Goal: Task Accomplishment & Management: Complete application form

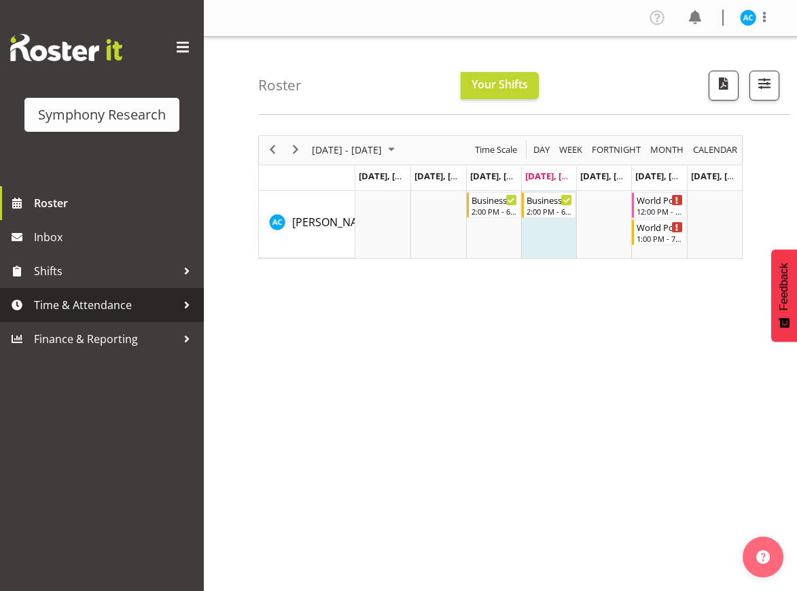
click at [150, 309] on span "Time & Attendance" at bounding box center [105, 305] width 143 height 20
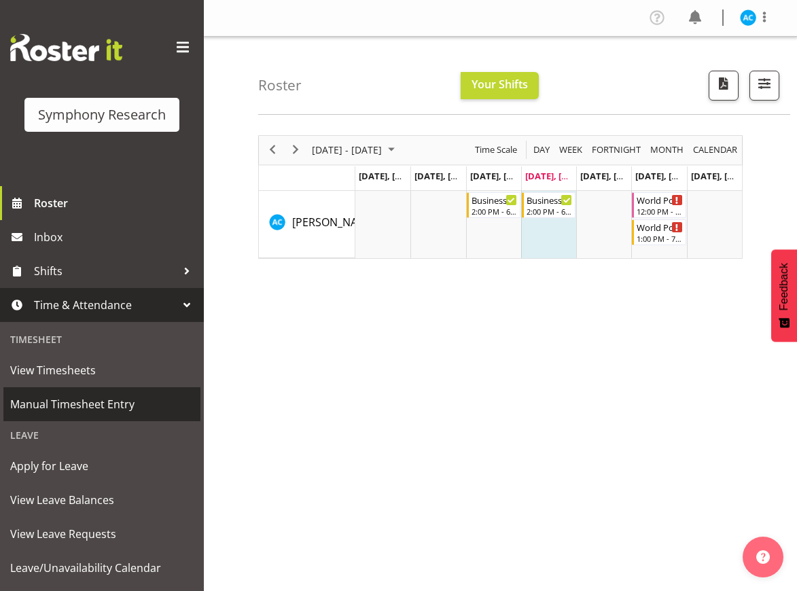
click at [109, 409] on span "Manual Timesheet Entry" at bounding box center [101, 404] width 183 height 20
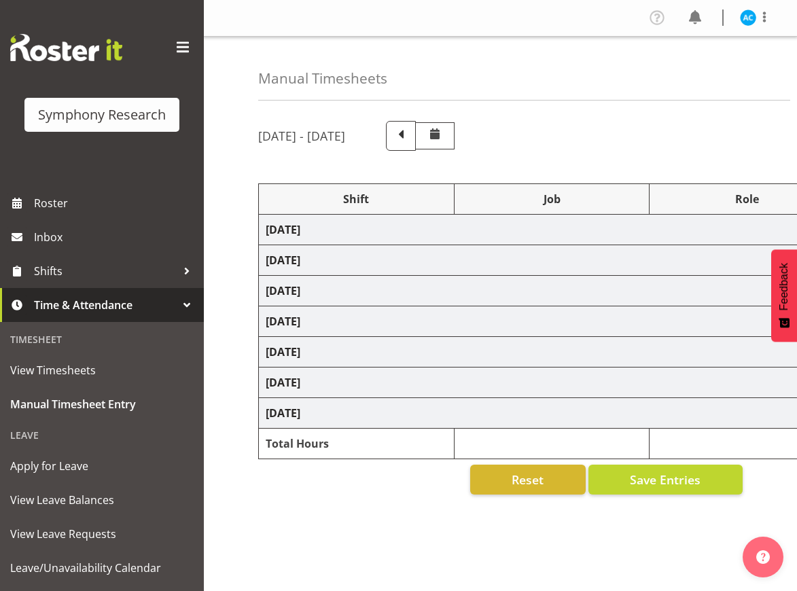
select select "9699"
select select "10499"
select select "47"
select select "12763"
select select "10499"
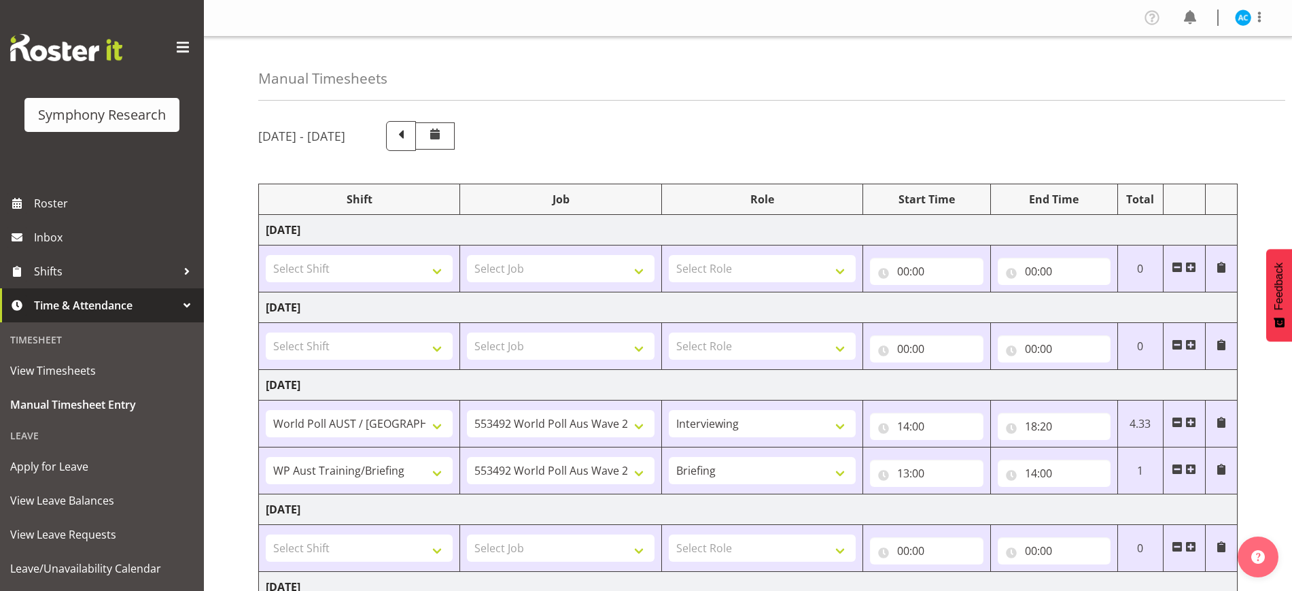
click at [796, 421] on span at bounding box center [1190, 422] width 11 height 11
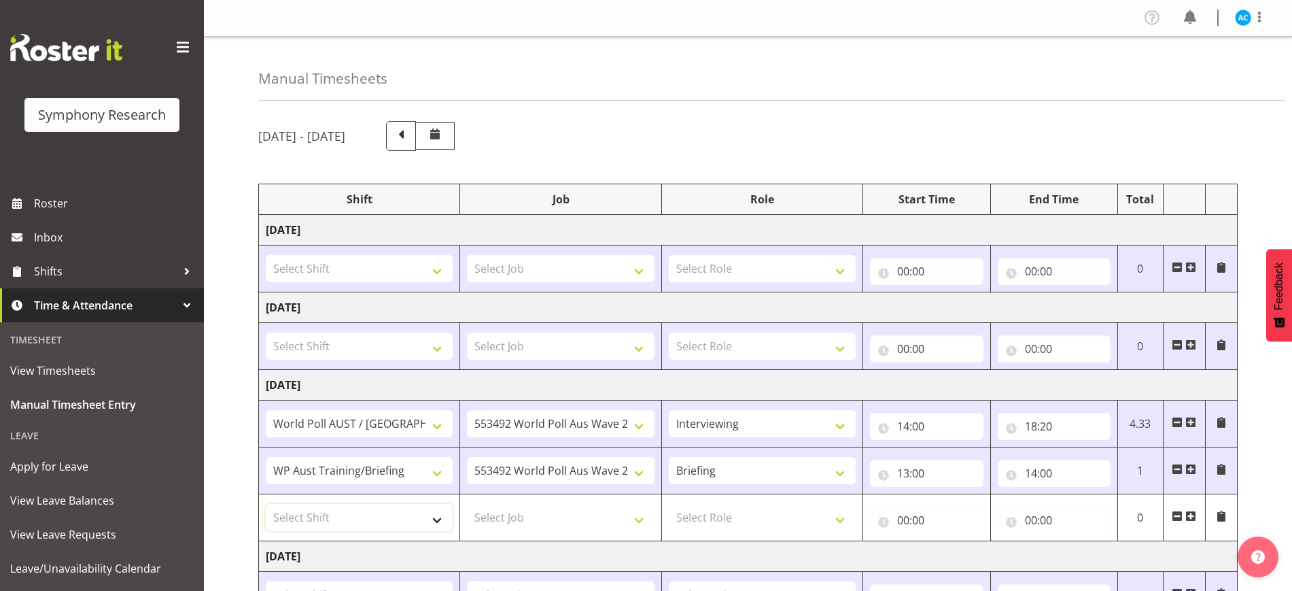
click at [421, 521] on select "Select Shift !!Project Briefing (Job to be assigned) !!Weekend Residential (Ros…" at bounding box center [359, 517] width 187 height 27
click at [364, 513] on select "Select Shift !!Project Briefing (Job to be assigned) !!Weekend Residential (Ros…" at bounding box center [359, 517] width 187 height 27
click at [368, 507] on select "Select Shift !!Project Briefing (Job to be assigned) !!Weekend Residential (Ros…" at bounding box center [359, 517] width 187 height 27
click at [359, 522] on select "Select Shift !!Project Briefing (Job to be assigned) !!Weekend Residential (Ros…" at bounding box center [359, 517] width 187 height 27
select select "9699"
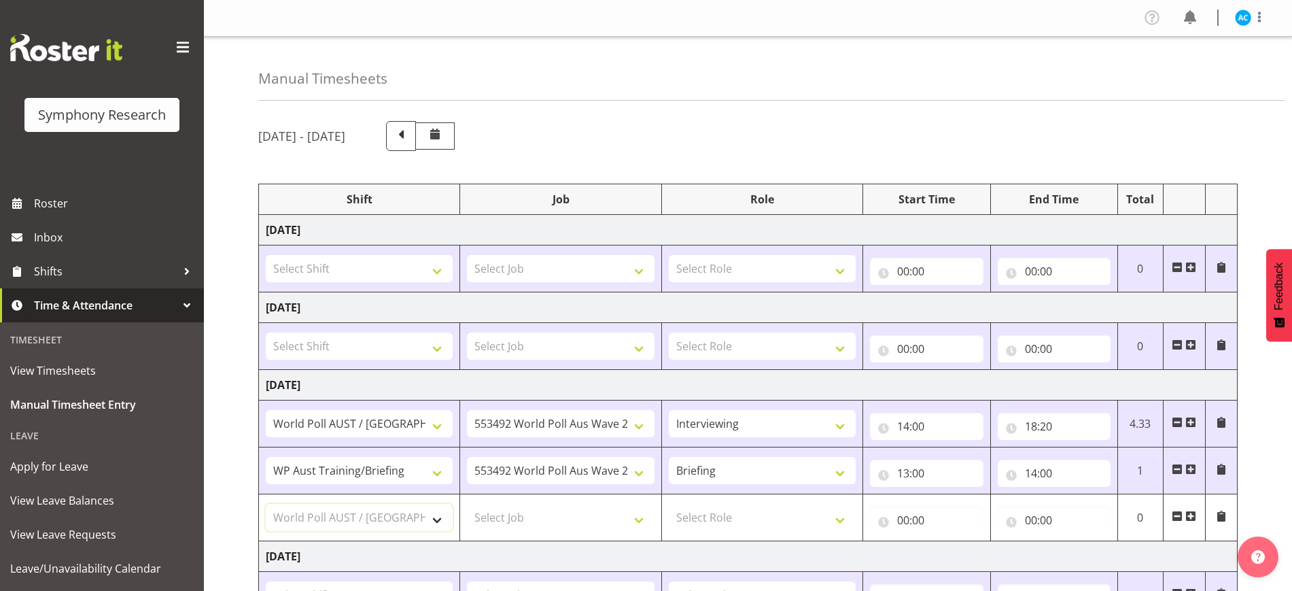
click at [266, 504] on select "Select Shift !!Project Briefing (Job to be assigned) !!Weekend Residential (Ros…" at bounding box center [359, 517] width 187 height 27
click at [535, 516] on select "Select Job 550060 IF Admin 553492 World Poll Aus Wave 2 Main 2025 553500 BFM Ju…" at bounding box center [560, 517] width 187 height 27
click at [467, 504] on select "Select Job 550060 IF Admin 553492 World Poll Aus Wave 2 Main 2025 553500 BFM Ju…" at bounding box center [560, 517] width 187 height 27
select select "10499"
click at [786, 506] on select "Select Role Briefing Interviewing" at bounding box center [762, 517] width 187 height 27
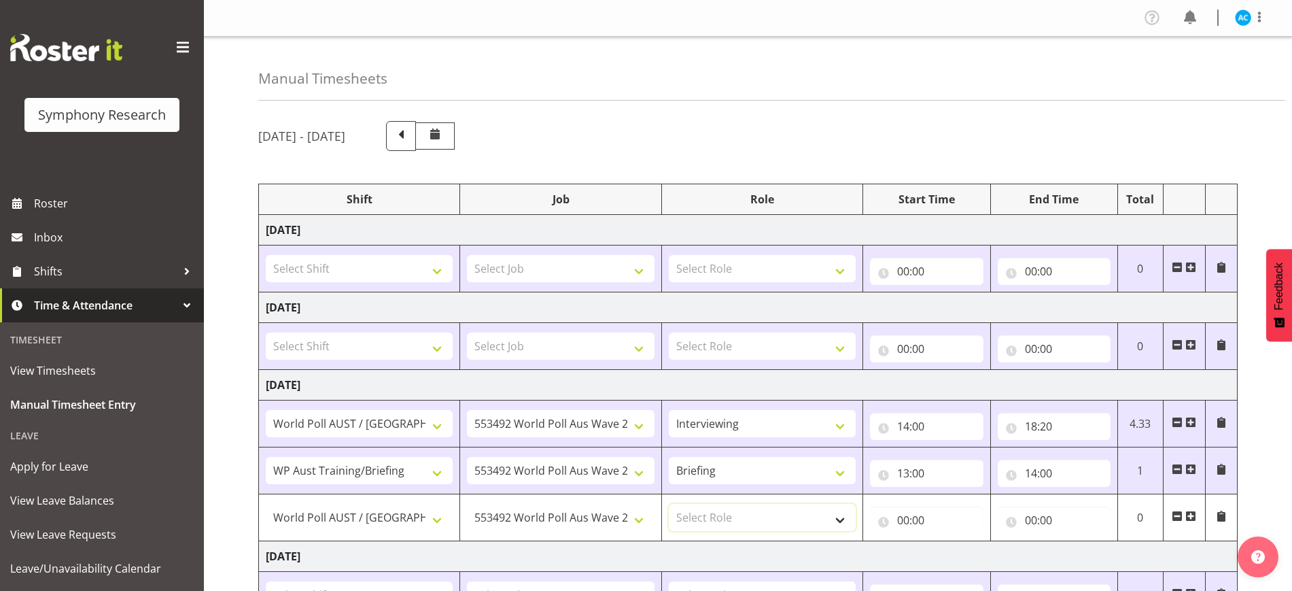
select select "47"
click at [669, 504] on select "Select Role Briefing Interviewing" at bounding box center [762, 517] width 187 height 27
click at [796, 523] on input "00:00" at bounding box center [926, 519] width 113 height 27
click at [796, 429] on input "18:20" at bounding box center [1054, 425] width 113 height 27
click at [796, 458] on select "00 01 02 03 04 05 06 07 08 09 10 11 12 13 14 15 16 17 18 19 20 21 22 23" at bounding box center [1090, 461] width 31 height 27
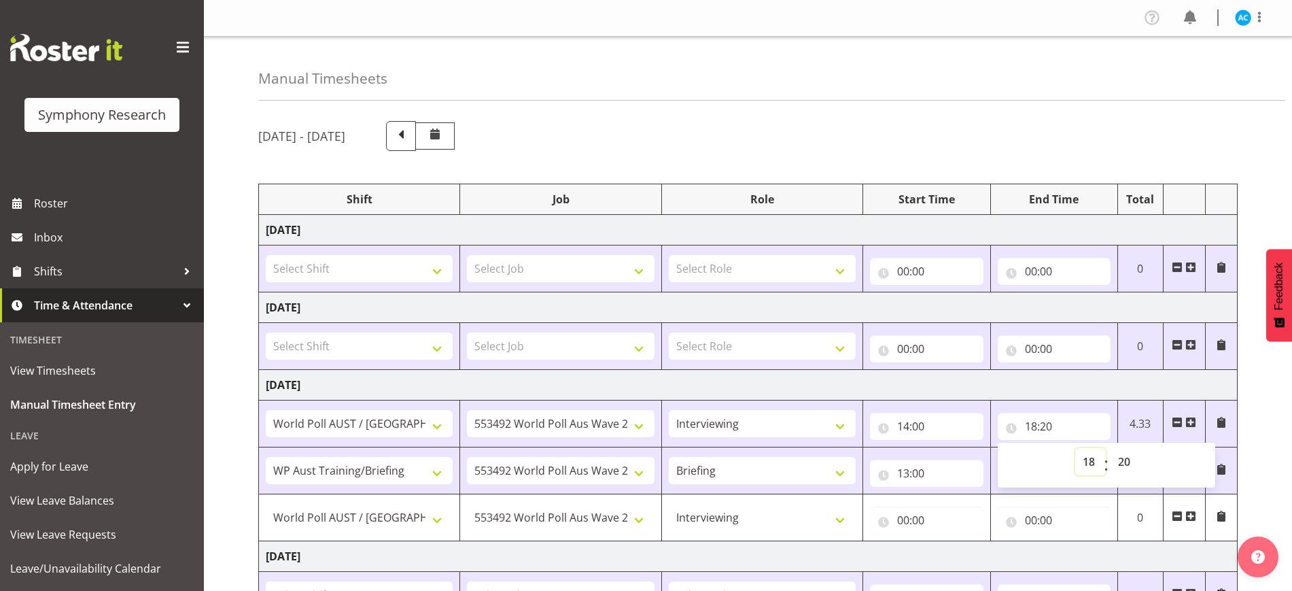
select select "15"
click at [796, 448] on select "00 01 02 03 04 05 06 07 08 09 10 11 12 13 14 15 16 17 18 19 20 21 22 23" at bounding box center [1090, 461] width 31 height 27
type input "15:20"
click at [796, 468] on select "00 01 02 03 04 05 06 07 08 09 10 11 12 13 14 15 16 17 18 19 20 21 22 23 24 25 2…" at bounding box center [1125, 461] width 31 height 27
select select "15"
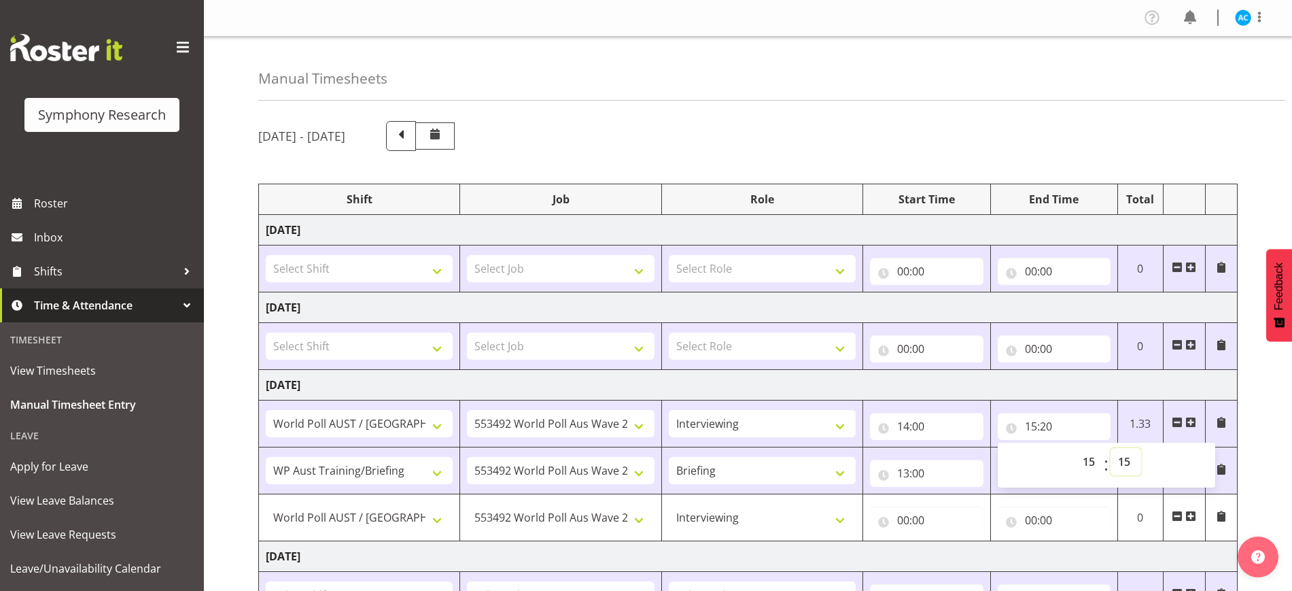
click at [796, 448] on select "00 01 02 03 04 05 06 07 08 09 10 11 12 13 14 15 16 17 18 19 20 21 22 23 24 25 2…" at bounding box center [1125, 461] width 31 height 27
type input "15:15"
click at [796, 523] on input "00:00" at bounding box center [926, 519] width 113 height 27
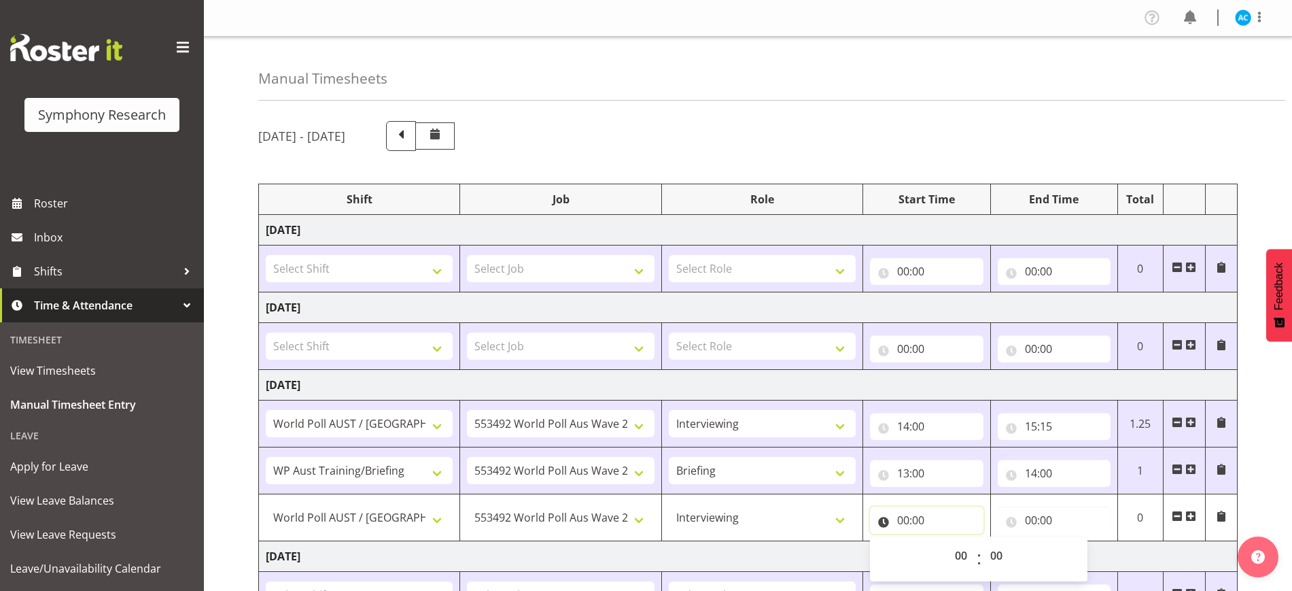
click at [796, 518] on input "00:00" at bounding box center [926, 519] width 113 height 27
select select "10"
type input "10:00"
select select "15"
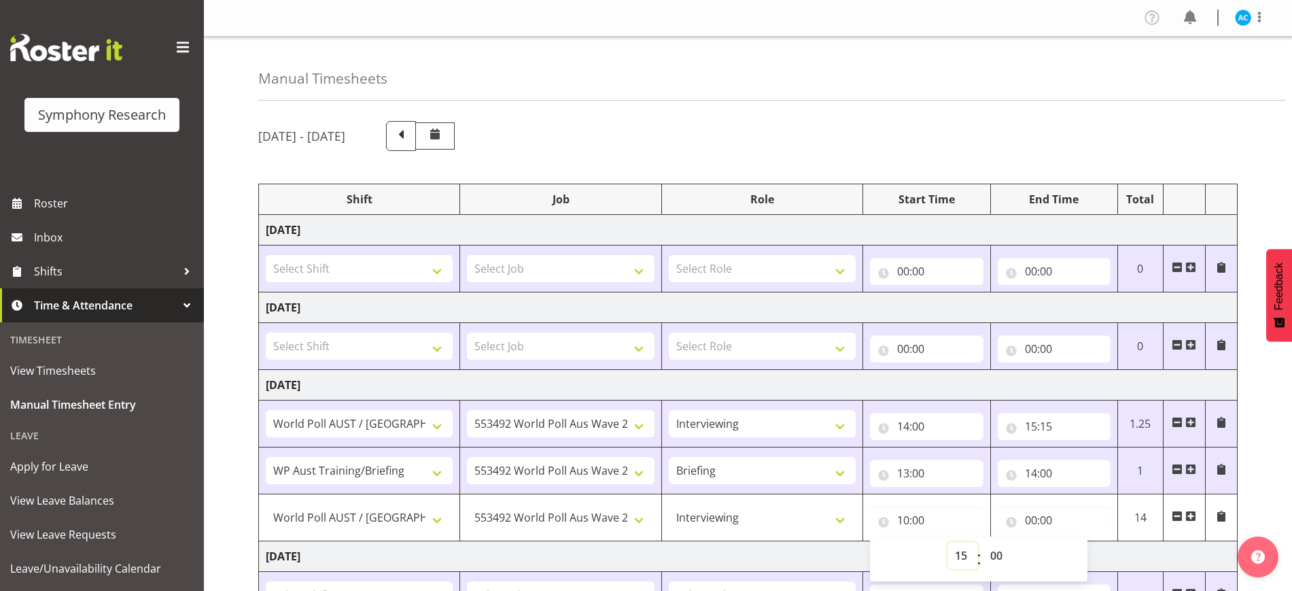
type input "15:00"
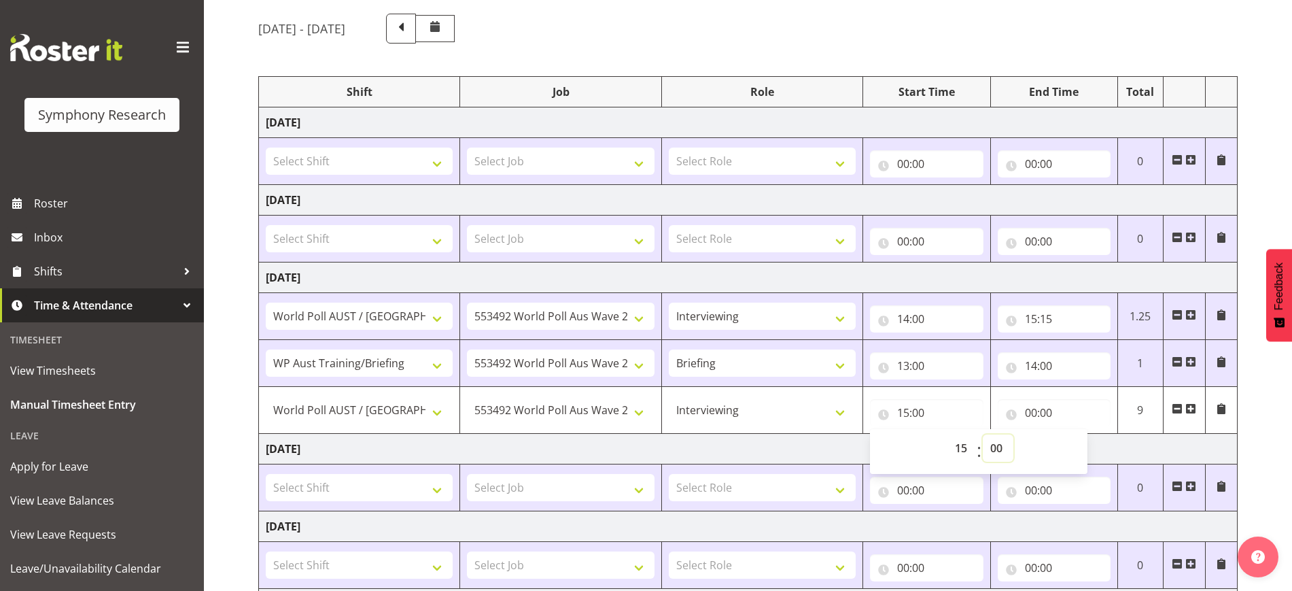
scroll to position [110, 0]
select select "20"
type input "15:20"
select select "25"
type input "15:25"
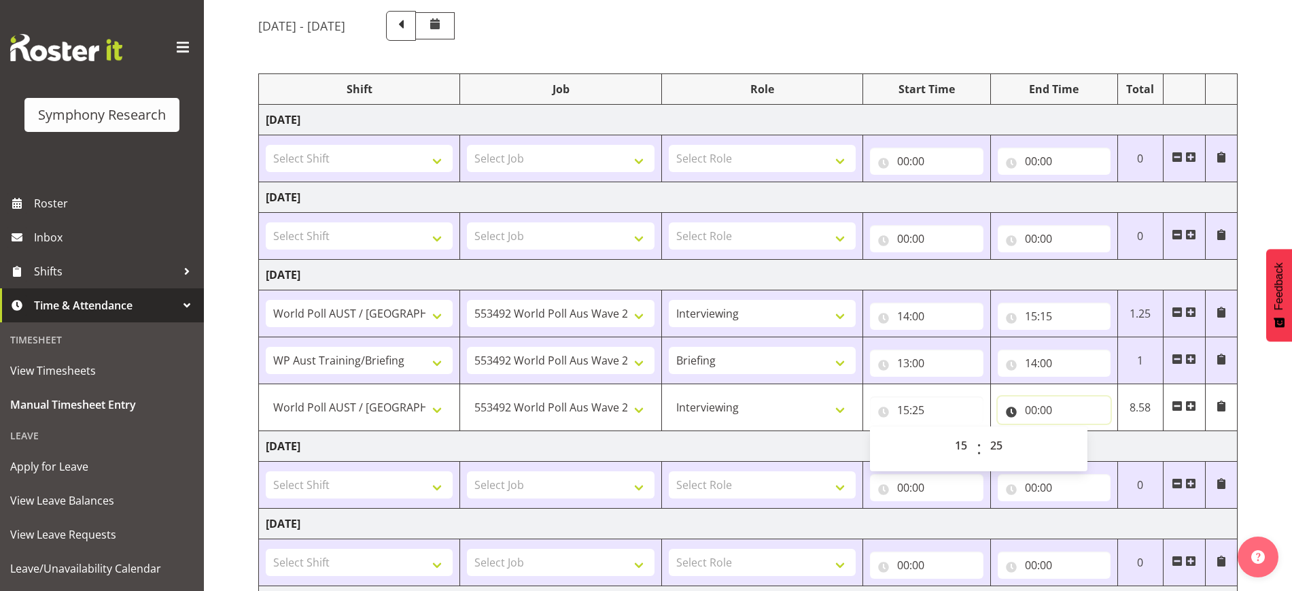
click at [796, 412] on input "00:00" at bounding box center [1054, 409] width 113 height 27
click at [796, 447] on select "00 01 02 03 04 05 06 07 08 09 10 11 12 13 14 15 16 17 18 19 20 21 22 23" at bounding box center [1090, 445] width 31 height 27
select select "18"
click at [796, 432] on select "00 01 02 03 04 05 06 07 08 09 10 11 12 13 14 15 16 17 18 19 20 21 22 23" at bounding box center [1090, 445] width 31 height 27
type input "18:00"
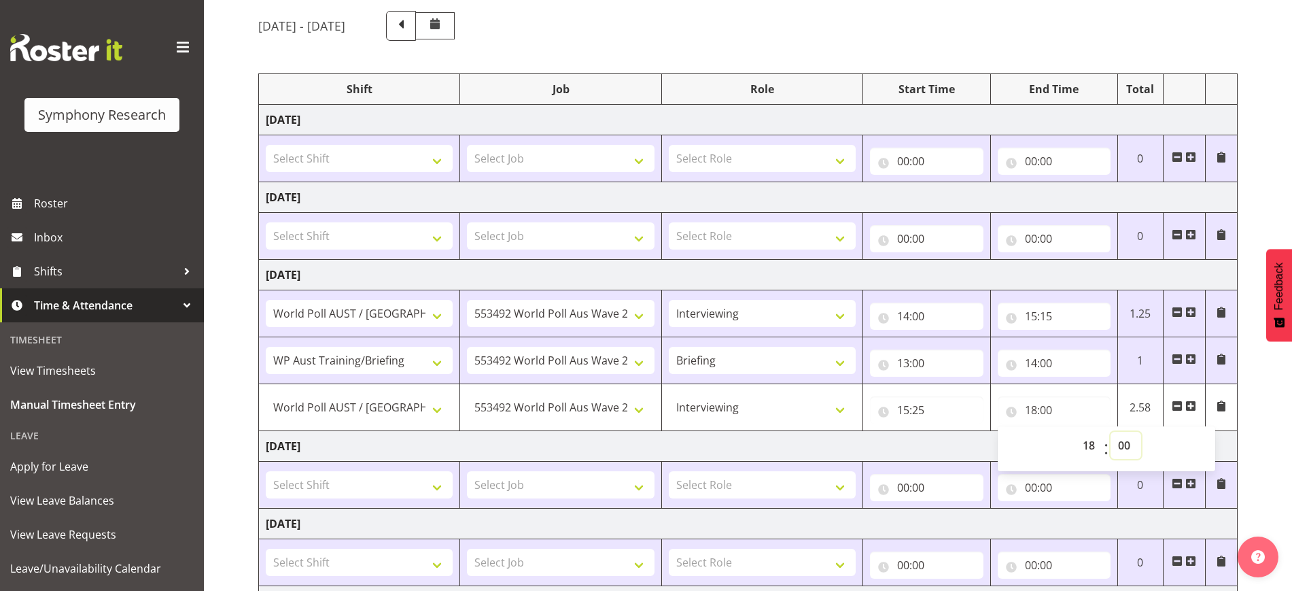
select select "20"
type input "18:20"
click at [796, 412] on div "August 11th - August 17th 2025 Shift Job Role Start Time End Time Total Monday …" at bounding box center [775, 409] width 1034 height 816
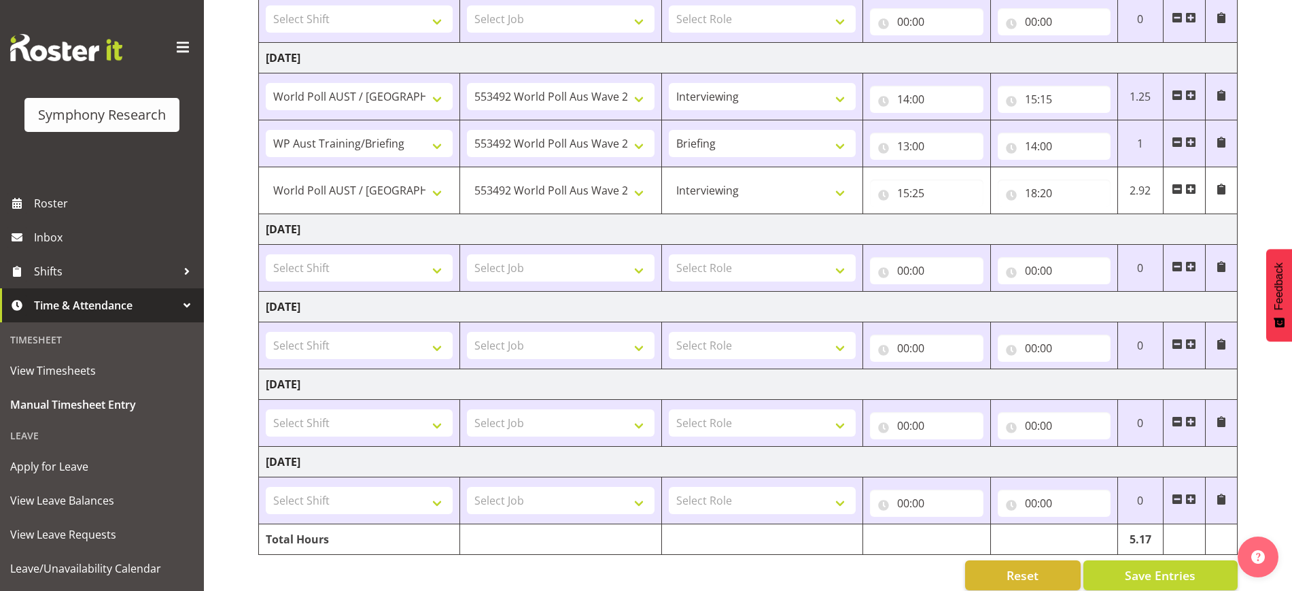
scroll to position [349, 0]
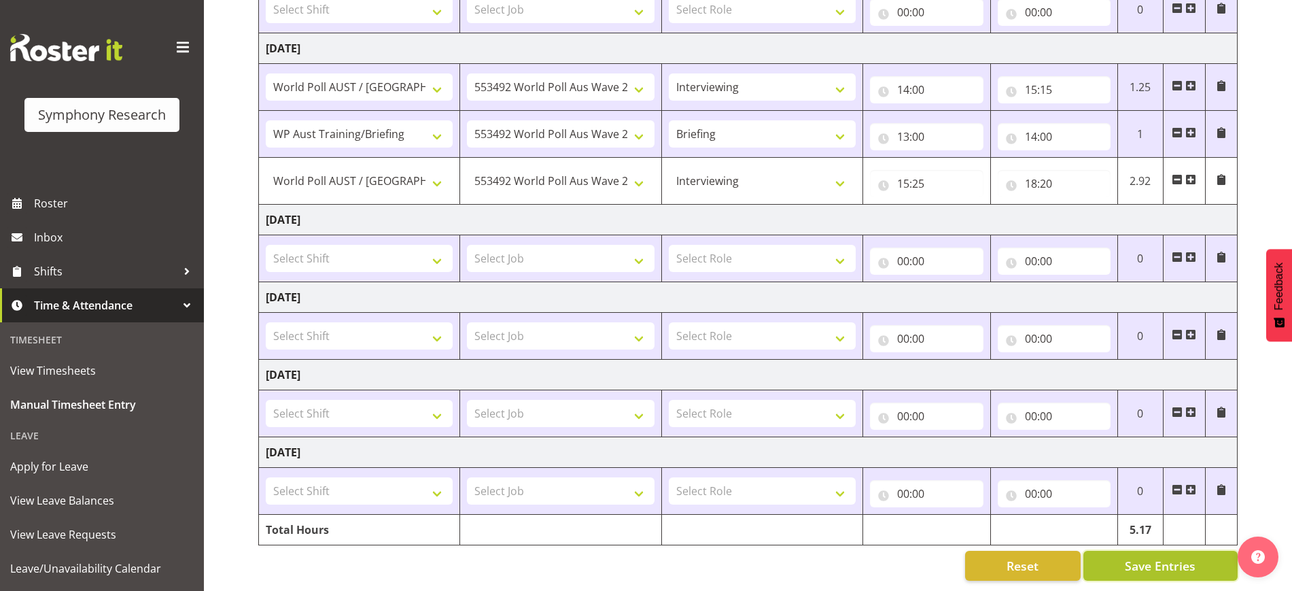
click at [796, 550] on button "Save Entries" at bounding box center [1160, 565] width 154 height 30
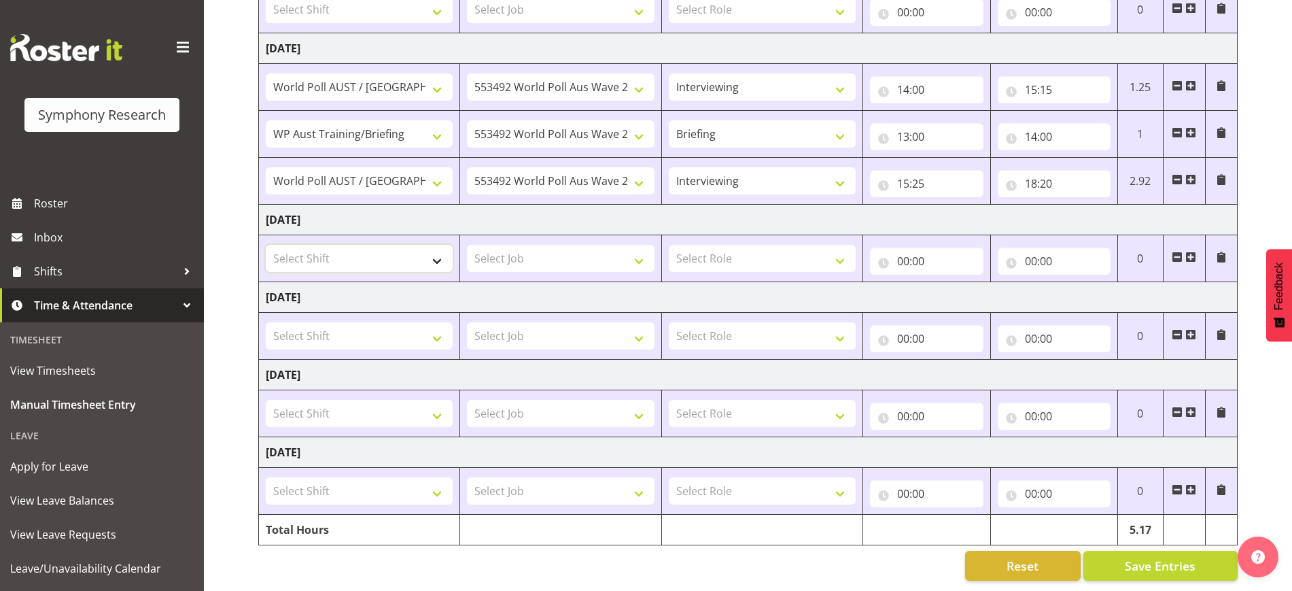
click at [360, 253] on select "Select Shift !!Project Briefing (Job to be assigned) !!Weekend Residential (Ros…" at bounding box center [359, 258] width 187 height 27
select select "9699"
click at [266, 245] on select "Select Shift !!Project Briefing (Job to be assigned) !!Weekend Residential (Ros…" at bounding box center [359, 258] width 187 height 27
click at [558, 253] on select "Select Job 550060 IF Admin 553492 World Poll Aus Wave 2 Main 2025 553500 BFM Ju…" at bounding box center [560, 258] width 187 height 27
select select "10499"
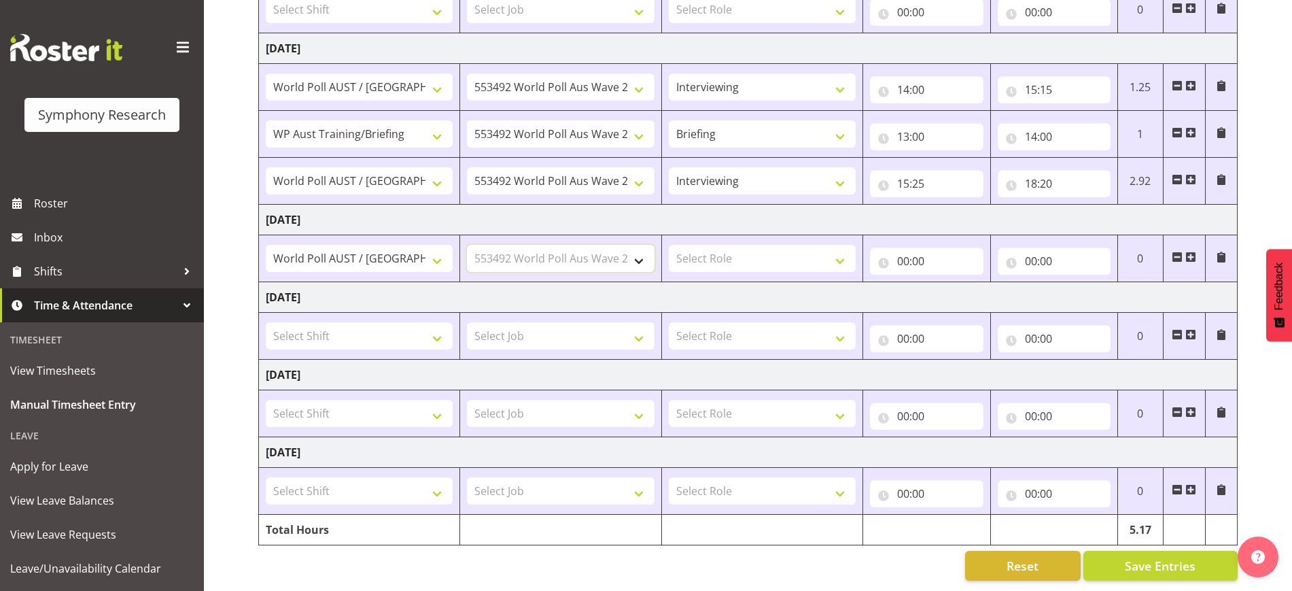
click at [467, 245] on select "Select Job 550060 IF Admin 553492 World Poll Aus Wave 2 Main 2025 553500 BFM Ju…" at bounding box center [560, 258] width 187 height 27
click at [763, 248] on select "Select Role Briefing Interviewing" at bounding box center [762, 258] width 187 height 27
select select "47"
click at [669, 245] on select "Select Role Briefing Interviewing" at bounding box center [762, 258] width 187 height 27
click at [796, 259] on input "00:00" at bounding box center [926, 260] width 113 height 27
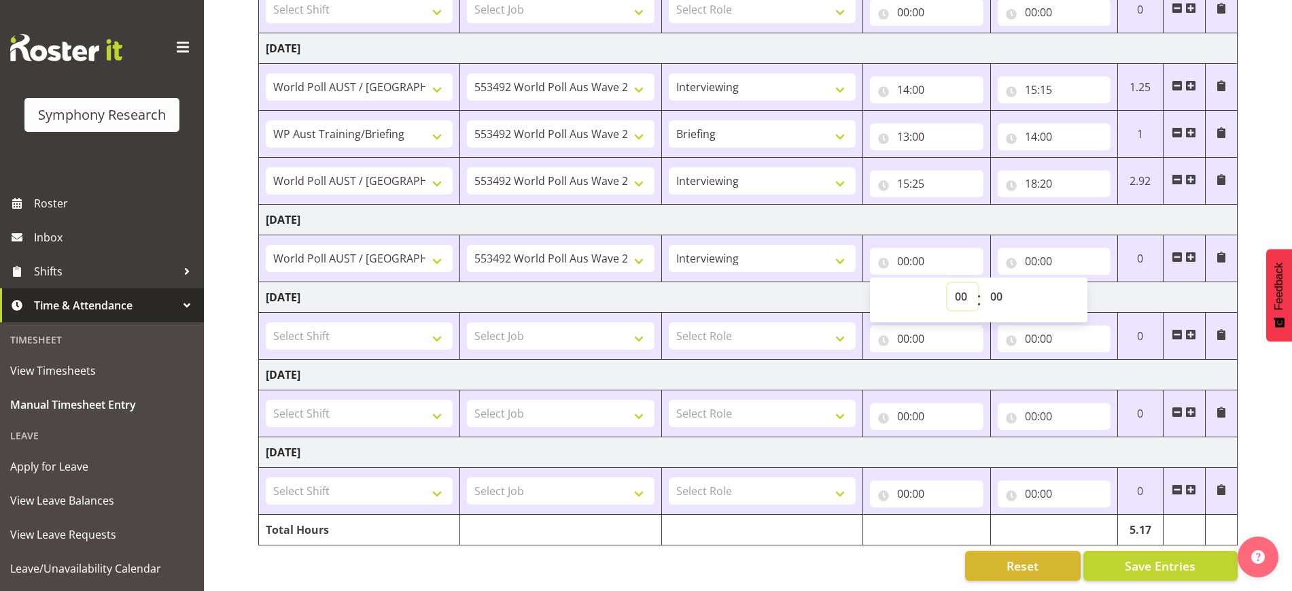
click at [796, 284] on select "00 01 02 03 04 05 06 07 08 09 10 11 12 13 14 15 16 17 18 19 20 21 22 23" at bounding box center [962, 296] width 31 height 27
select select "14"
click at [796, 283] on select "00 01 02 03 04 05 06 07 08 09 10 11 12 13 14 15 16 17 18 19 20 21 22 23" at bounding box center [962, 296] width 31 height 27
type input "14:00"
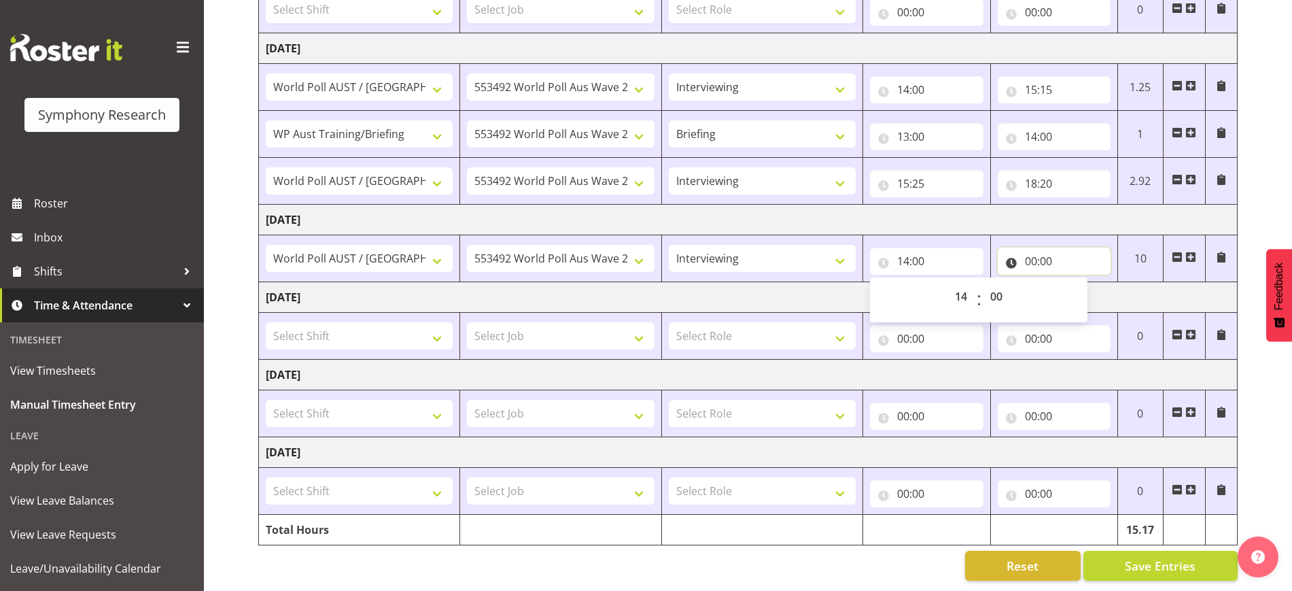
click at [796, 255] on input "00:00" at bounding box center [1054, 260] width 113 height 27
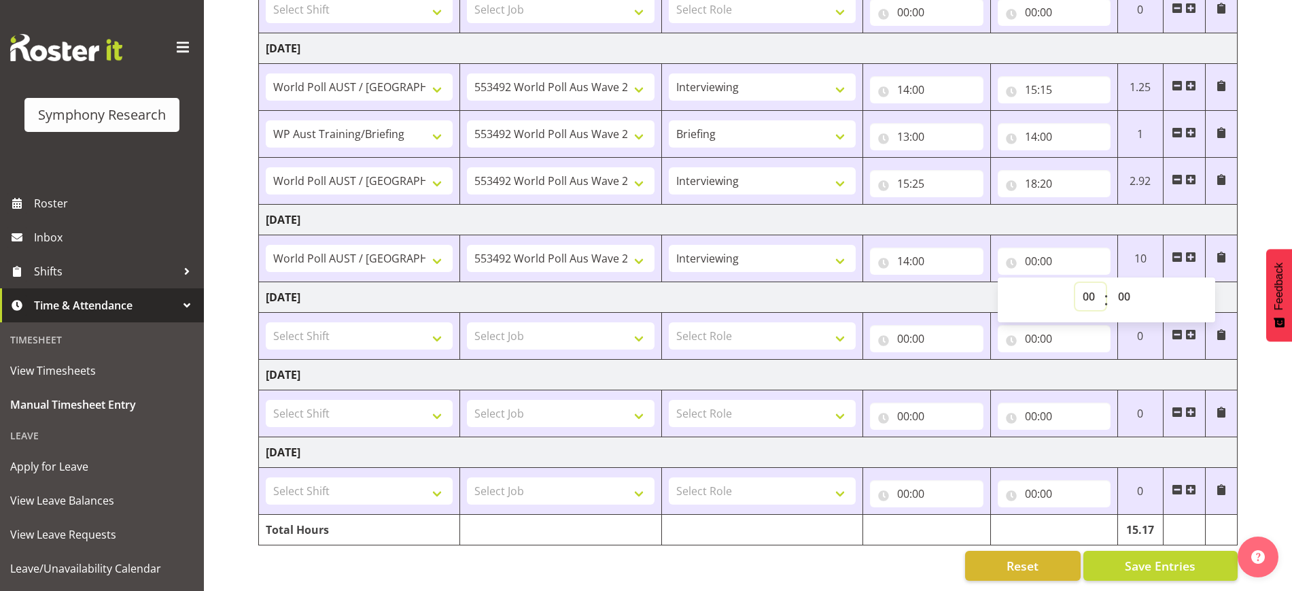
click at [796, 283] on select "00 01 02 03 04 05 06 07 08 09 10 11 12 13 14 15 16 17 18 19 20 21 22 23" at bounding box center [1090, 296] width 31 height 27
select select "18"
click at [796, 283] on select "00 01 02 03 04 05 06 07 08 09 10 11 12 13 14 15 16 17 18 19 20 21 22 23" at bounding box center [1090, 296] width 31 height 27
type input "18:00"
click at [796, 259] on div "August 11th - August 17th 2025 Shift Job Role Start Time End Time Total Monday …" at bounding box center [775, 182] width 1034 height 816
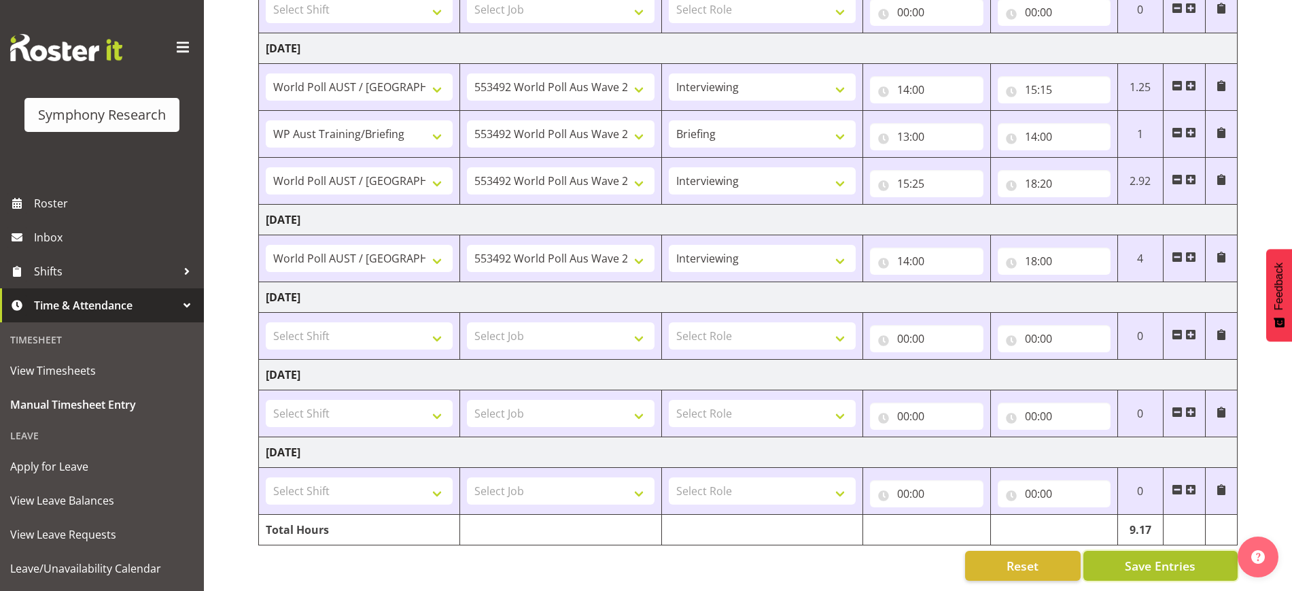
click at [796, 550] on button "Save Entries" at bounding box center [1160, 565] width 154 height 30
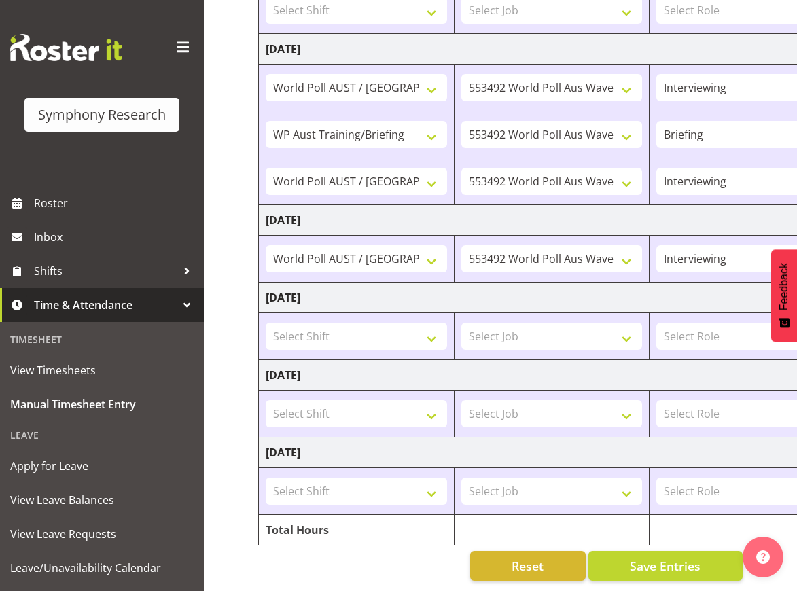
click at [218, 309] on div "Manual Timesheets August 11th - August 17th 2025 Shift Job Role Start Time End …" at bounding box center [500, 146] width 593 height 890
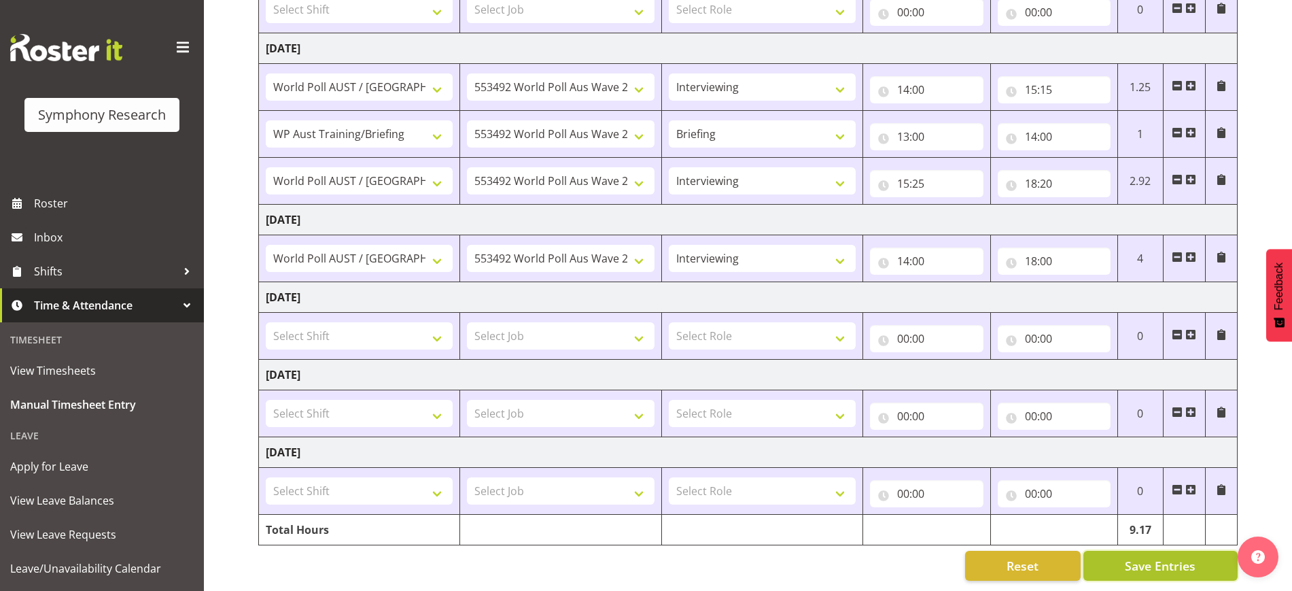
click at [796, 561] on span "Save Entries" at bounding box center [1160, 566] width 71 height 18
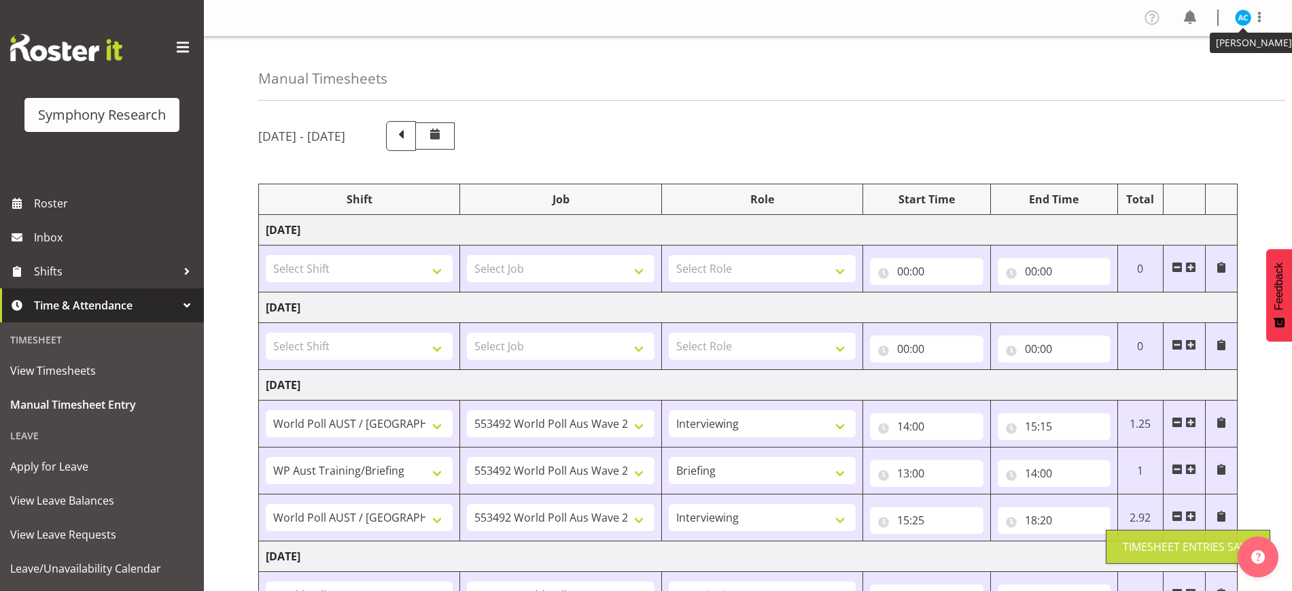
click at [796, 20] on img at bounding box center [1243, 18] width 16 height 16
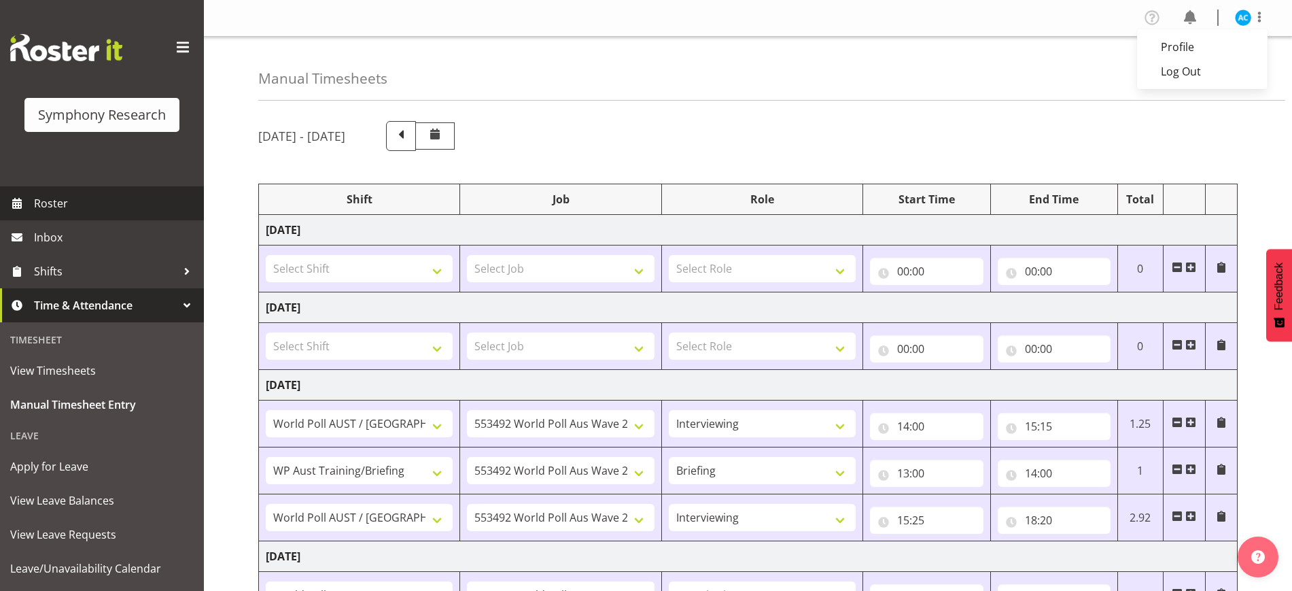
click at [48, 201] on span "Roster" at bounding box center [115, 203] width 163 height 20
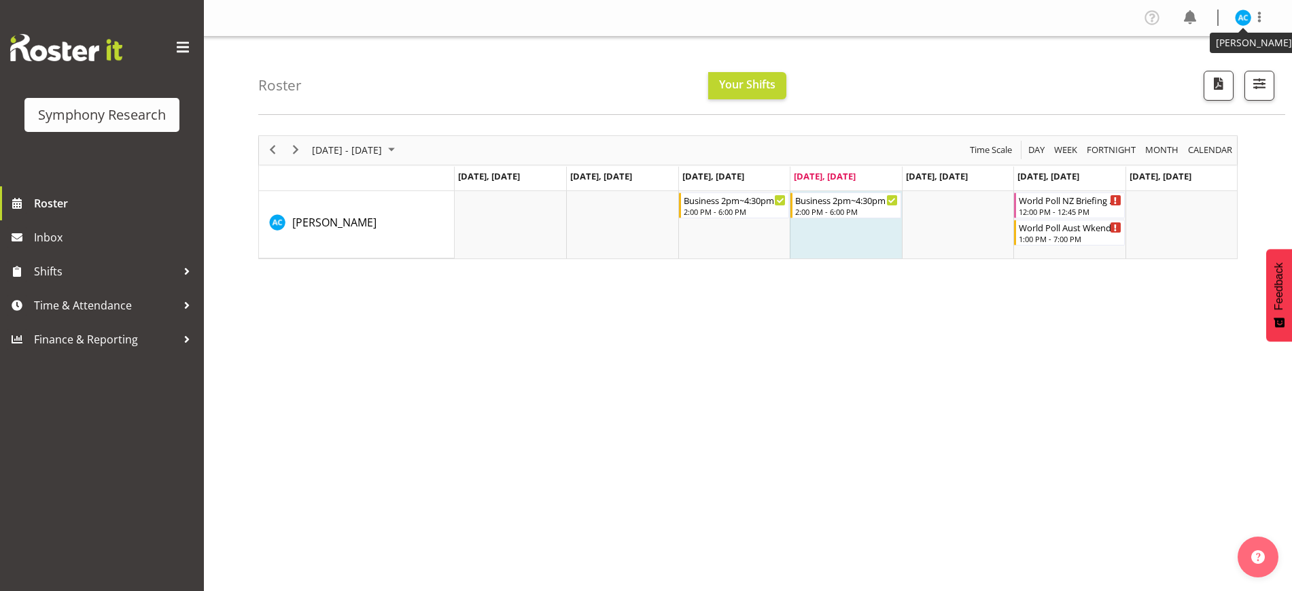
click at [1242, 10] on img at bounding box center [1243, 18] width 16 height 16
click at [1197, 69] on link "Log Out" at bounding box center [1202, 71] width 130 height 24
